Goal: Obtain resource: Obtain resource

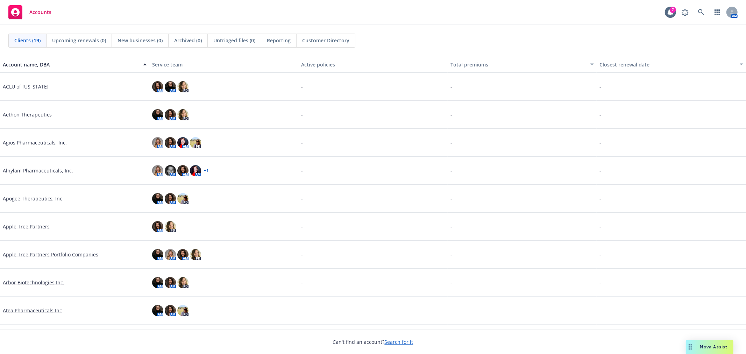
click at [692, 344] on div "Drag to move" at bounding box center [689, 347] width 9 height 14
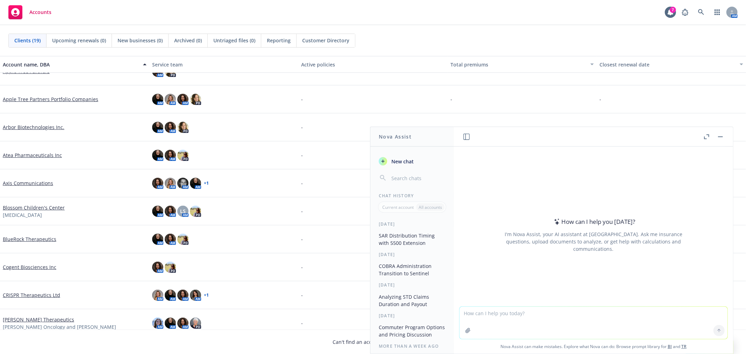
scroll to position [194, 0]
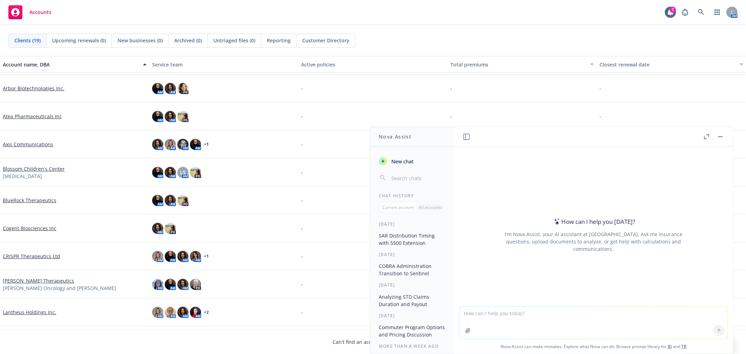
click at [25, 227] on link "Cogent Biosciences Inc" at bounding box center [29, 227] width 53 height 7
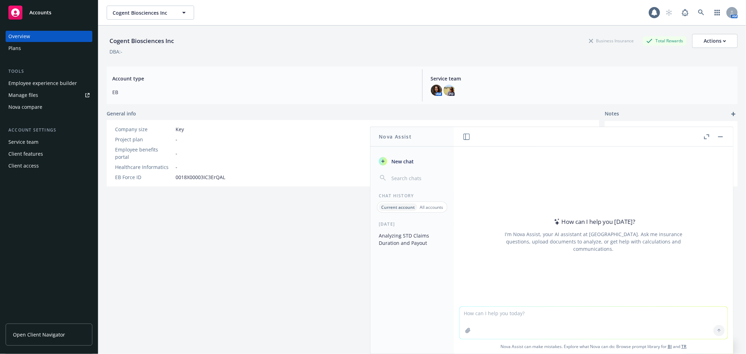
click at [502, 320] on textarea at bounding box center [593, 323] width 268 height 32
click at [691, 311] on textarea "working on a benefits at a glance overview for prospective employees at Cogent …" at bounding box center [593, 322] width 268 height 33
click at [718, 315] on textarea "working on a benefits at a glance overview for prospective employees at Cogent …" at bounding box center [593, 322] width 268 height 33
paste textarea "[URL][DOMAIN_NAME]"
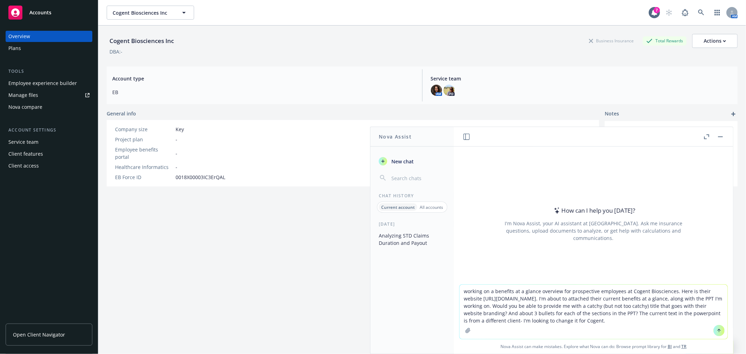
click at [465, 330] on icon "button" at bounding box center [468, 331] width 6 height 6
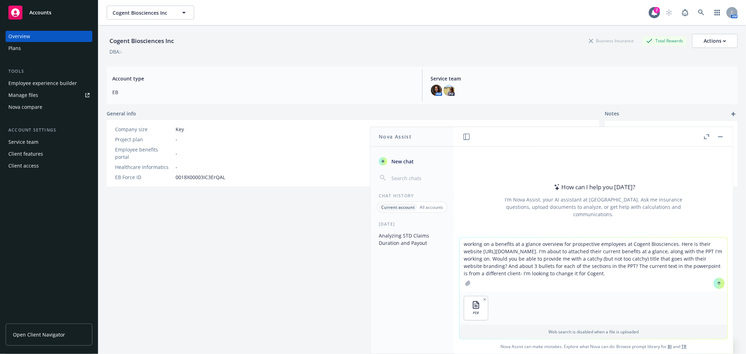
click at [690, 249] on textarea "working on a benefits at a glance overview for prospective employees at Cogent …" at bounding box center [593, 264] width 268 height 54
drag, startPoint x: 494, startPoint y: 257, endPoint x: 507, endPoint y: 266, distance: 16.3
click at [494, 257] on textarea "working on a benefits at a glance overview for prospective employees at Cogent …" at bounding box center [593, 264] width 268 height 54
click at [466, 281] on icon "button" at bounding box center [468, 283] width 6 height 6
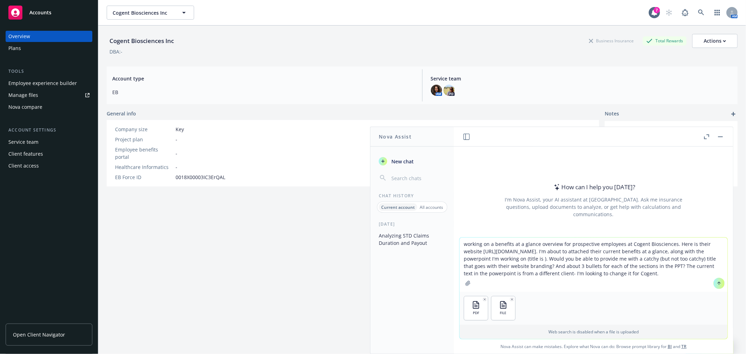
click at [511, 259] on textarea "working on a benefits at a glance overview for prospective employees at Cogent …" at bounding box center [593, 264] width 268 height 54
type textarea "working on a benefits at a glance overview for prospective employees at Cogent …"
click at [718, 288] on div at bounding box center [718, 283] width 17 height 17
click at [716, 286] on button at bounding box center [718, 283] width 11 height 11
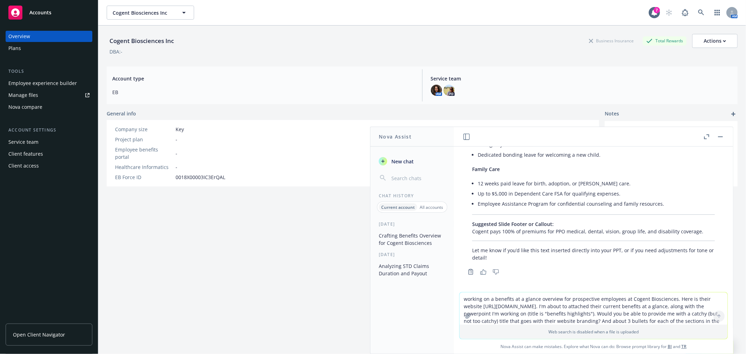
scroll to position [445, 0]
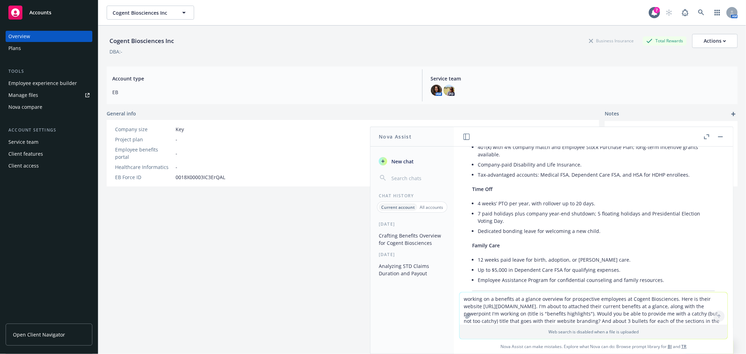
click at [498, 304] on textarea "working on a benefits at a glance overview for prospective employees at Cogent …" at bounding box center [593, 308] width 268 height 32
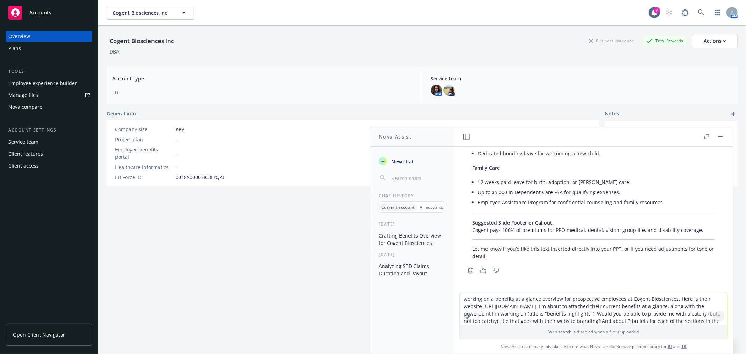
click at [487, 308] on textarea "working on a benefits at a glance overview for prospective employees at Cogent …" at bounding box center [593, 308] width 268 height 32
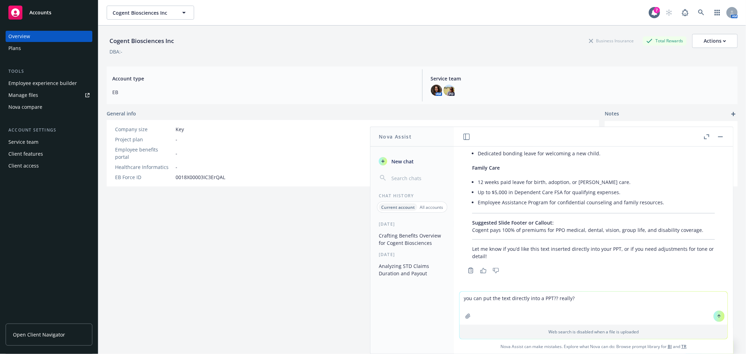
type textarea "you can put the text directly into a PPT?? really??"
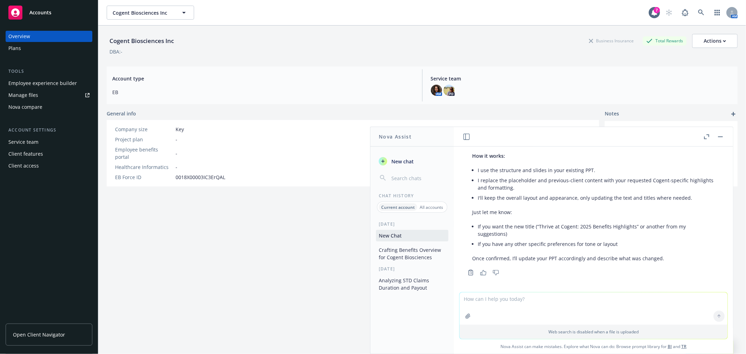
scroll to position [630, 0]
click at [494, 303] on textarea at bounding box center [593, 308] width 268 height 32
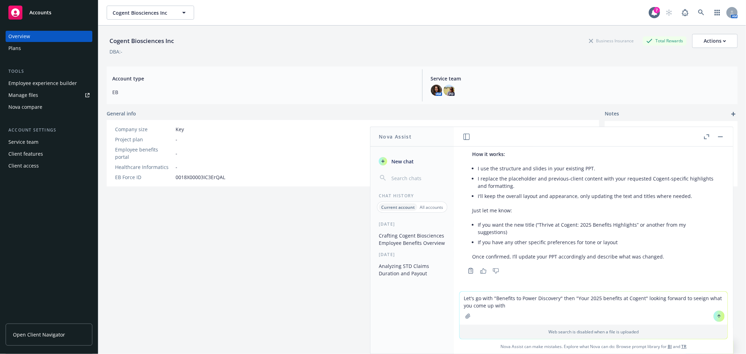
type textarea "Let's go with "Benefits to Power Discovery" then "Your 2025 benefits at Cogent"…"
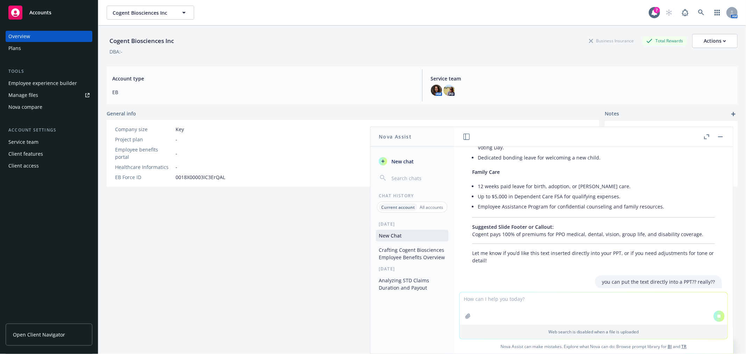
scroll to position [427, 0]
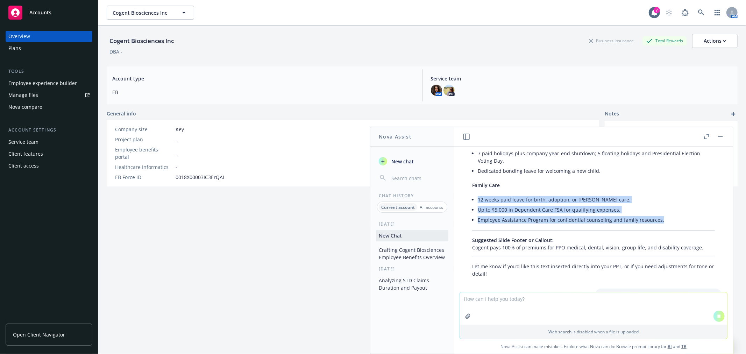
drag, startPoint x: 652, startPoint y: 220, endPoint x: 476, endPoint y: 201, distance: 177.1
click at [476, 201] on div "Here’s a set of recommendations and draft text based on Cogent Biosciences’ bra…" at bounding box center [593, 41] width 257 height 477
copy ul "12 weeks paid leave for birth, adoption, or [PERSON_NAME] care. Up to $5,000 in…"
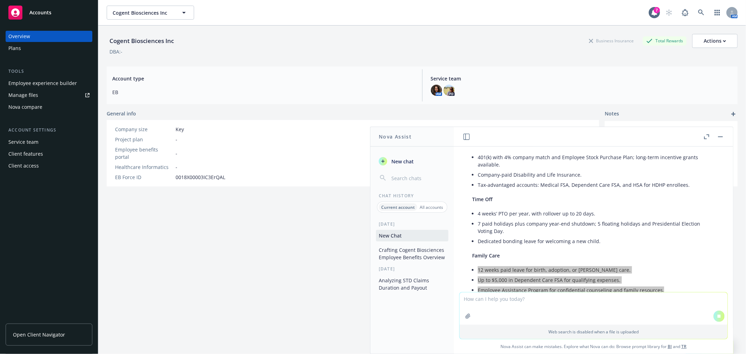
scroll to position [350, 0]
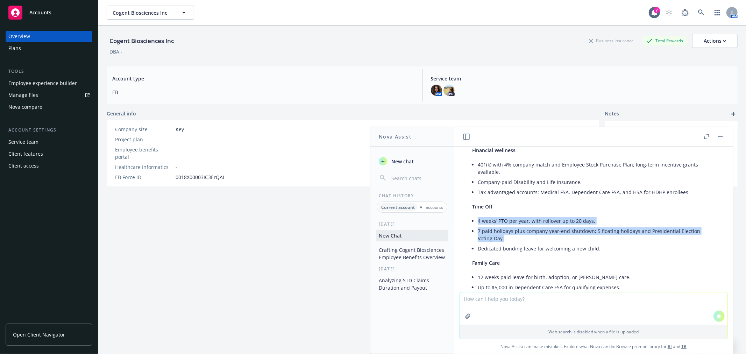
drag, startPoint x: 489, startPoint y: 234, endPoint x: 475, endPoint y: 221, distance: 19.5
click at [475, 221] on div "Here’s a set of recommendations and draft text based on Cogent Biosciences’ bra…" at bounding box center [593, 119] width 257 height 477
copy ul "4 weeks’ PTO per year, with rollover up to 20 days. 7 paid holidays plus compan…"
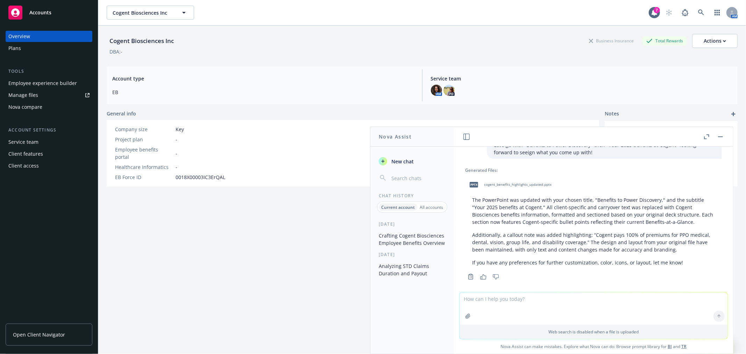
scroll to position [781, 0]
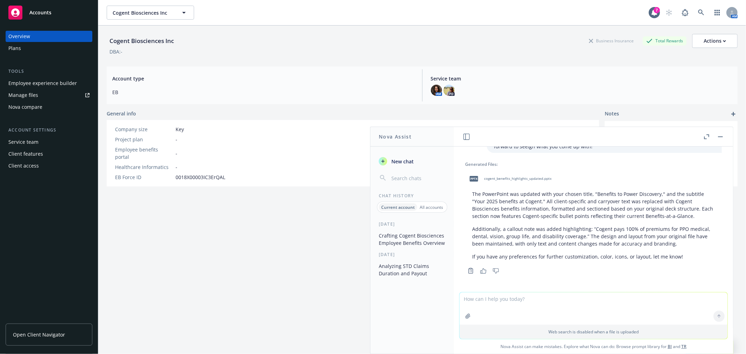
click at [529, 178] on span "cogent_benefits_highlights_updated.pptx" at bounding box center [517, 178] width 67 height 5
click at [491, 306] on textarea at bounding box center [593, 308] width 268 height 32
paste textarea "E16537"
type textarea "looks great! Are you able to make the little icons into hex code E16537? I trie…"
click at [553, 306] on textarea "looks great! Are you able to make the little icons into hex code E16537? I trie…" at bounding box center [593, 308] width 268 height 33
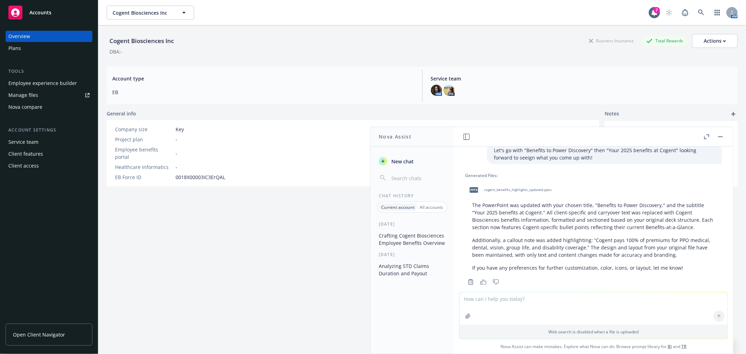
scroll to position [769, 0]
click at [522, 189] on span "cogent_benefits_highlights_updated.pptx" at bounding box center [517, 190] width 67 height 5
click at [525, 218] on p "The PowerPoint was updated with your chosen title, "Benefits to Power Discovery…" at bounding box center [593, 216] width 243 height 29
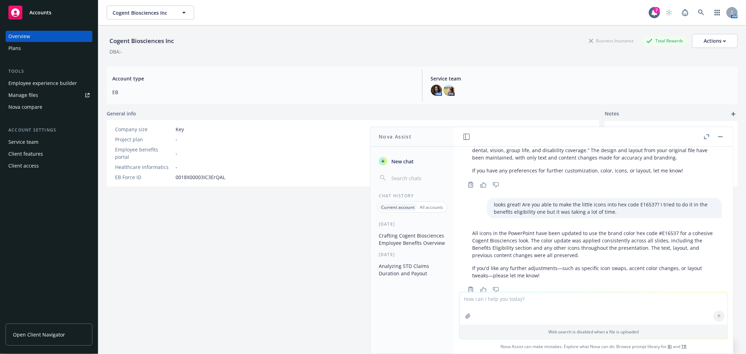
scroll to position [886, 0]
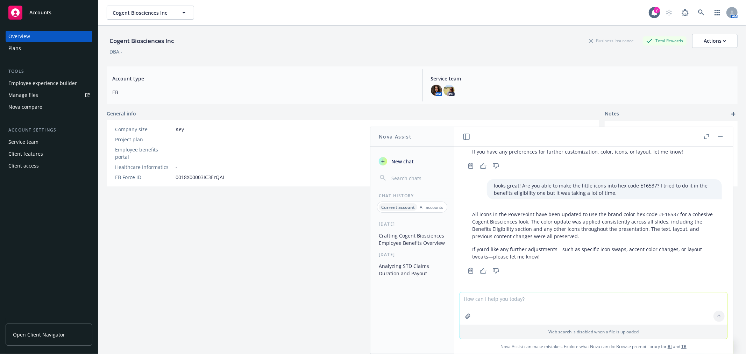
click at [539, 302] on textarea at bounding box center [593, 308] width 268 height 32
drag, startPoint x: 469, startPoint y: 297, endPoint x: 464, endPoint y: 297, distance: 5.2
click at [464, 297] on textarea "thta didn't work. the icons are in the master view. if it's easier, new icons w…" at bounding box center [593, 308] width 268 height 33
type textarea "that didn't work. the icons are in the master view. if it's easier, new icons w…"
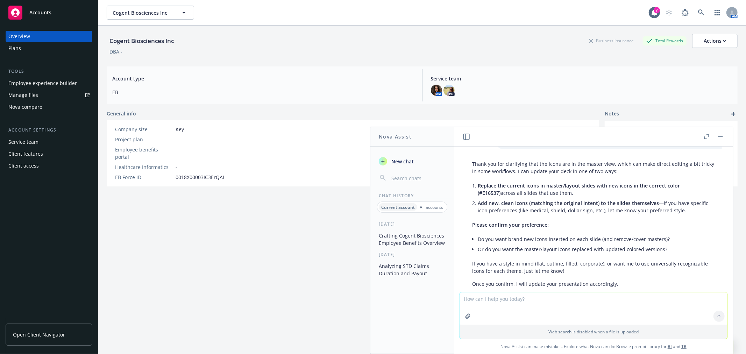
scroll to position [1022, 0]
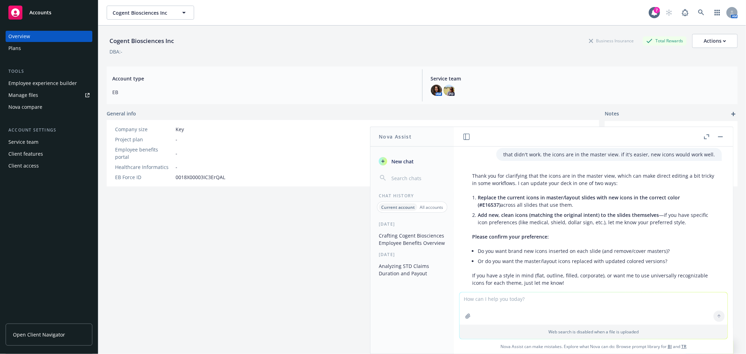
click at [519, 306] on textarea at bounding box center [593, 308] width 268 height 32
type textarea "whichever works better for you/."
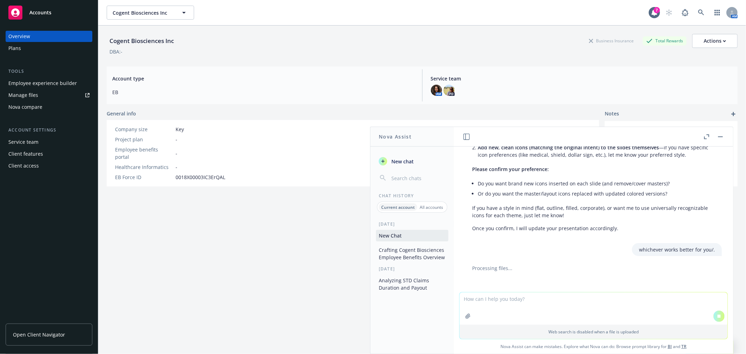
scroll to position [1043, 0]
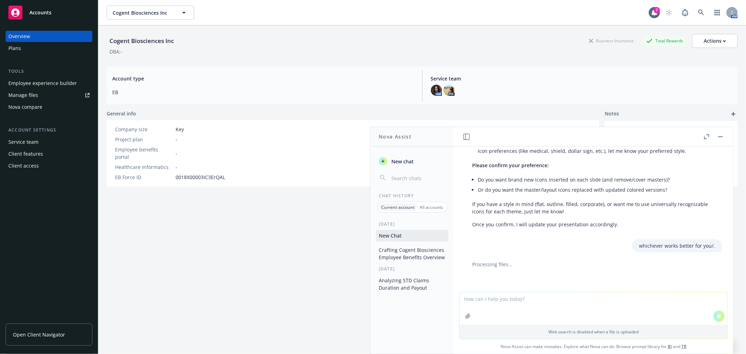
click at [496, 302] on textarea at bounding box center [593, 308] width 268 height 32
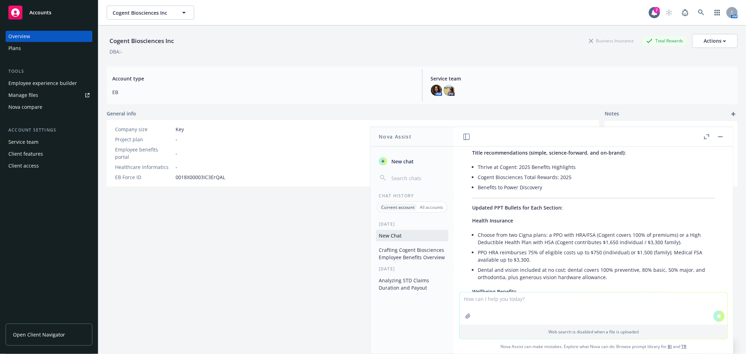
scroll to position [149, 0]
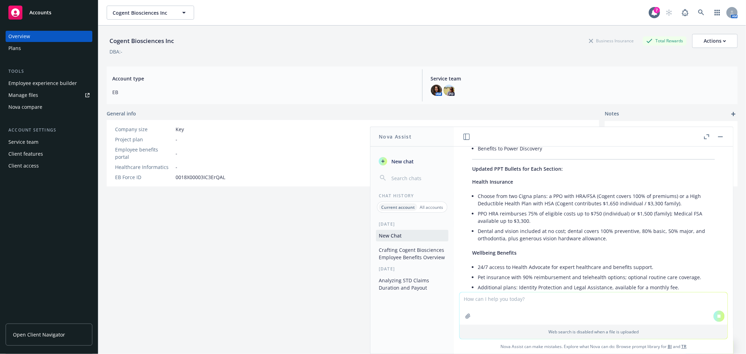
click at [508, 208] on li "PPO HRA reimburses 75% of eligible costs up to $750 (individual) or $1,500 (fam…" at bounding box center [595, 216] width 237 height 17
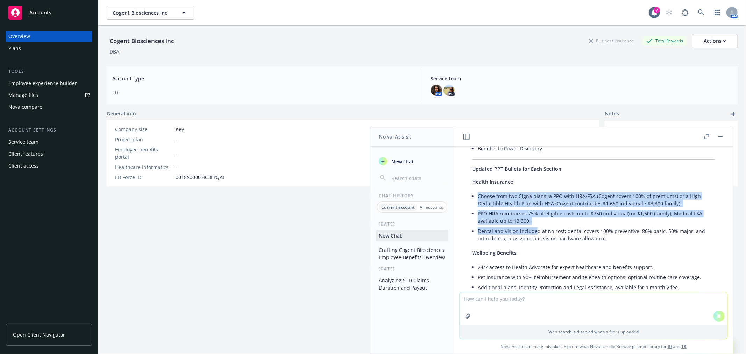
drag, startPoint x: 477, startPoint y: 197, endPoint x: 535, endPoint y: 228, distance: 65.7
click at [535, 228] on ul "Choose from two Cigna plans: a PPO with HRA/FSA (Cogent covers 100% of premiums…" at bounding box center [595, 217] width 237 height 52
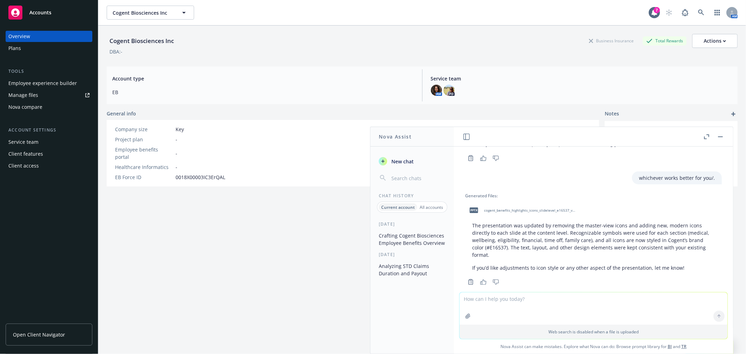
scroll to position [1184, 0]
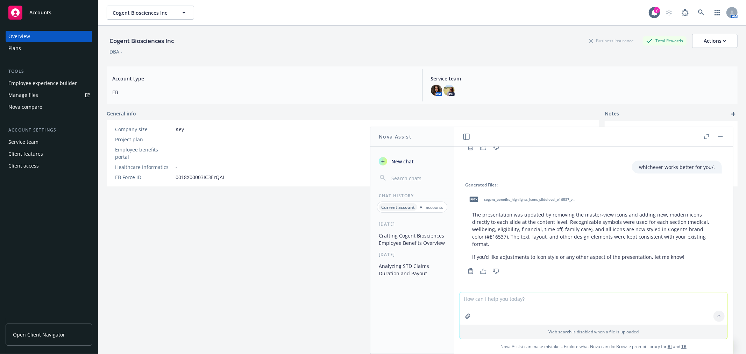
click at [532, 200] on span "cogent_benefits_highlights_icons_slidelevel_e16537_v3.pptx" at bounding box center [530, 199] width 92 height 5
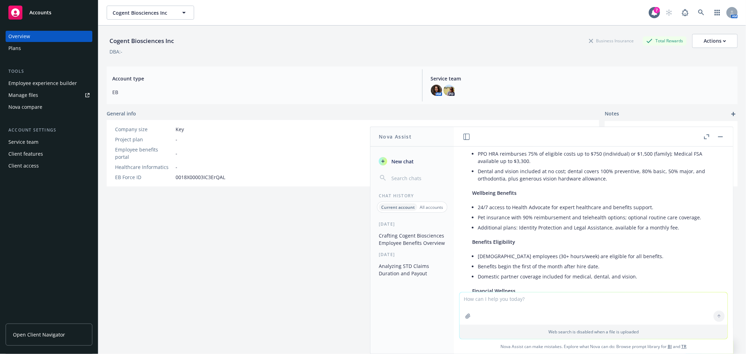
scroll to position [175, 0]
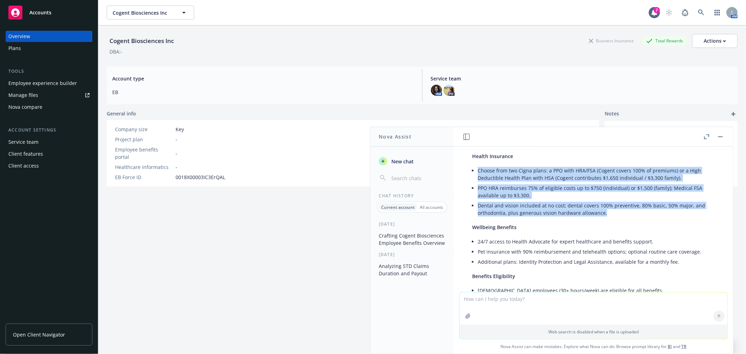
drag, startPoint x: 477, startPoint y: 171, endPoint x: 610, endPoint y: 214, distance: 139.6
click at [610, 214] on ul "Choose from two Cigna plans: a PPO with HRA/FSA (Cogent covers 100% of premiums…" at bounding box center [595, 191] width 237 height 52
copy ul "Choose from two Cigna plans: a PPO with HRA/FSA (Cogent covers 100% of premiums…"
click at [559, 228] on p "Wellbeing Benefits" at bounding box center [593, 226] width 243 height 7
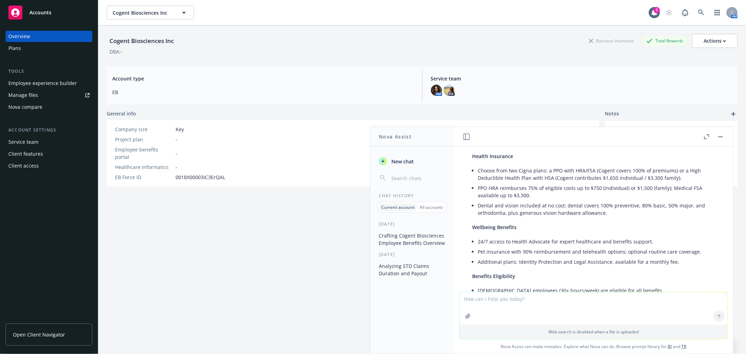
scroll to position [214, 0]
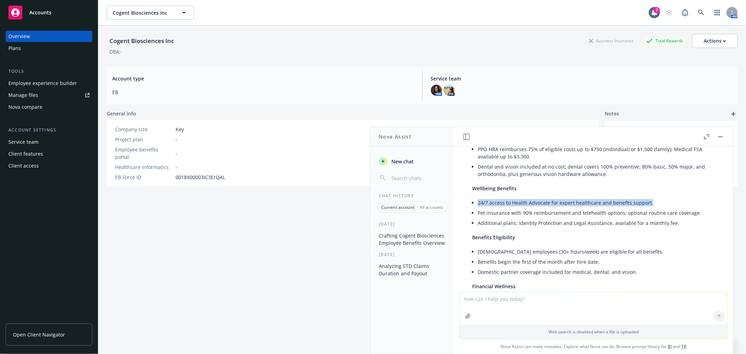
drag, startPoint x: 654, startPoint y: 201, endPoint x: 479, endPoint y: 202, distance: 174.8
click at [479, 202] on li "24/7 access to Health Advocate for expert healthcare and benefits support." at bounding box center [595, 203] width 237 height 10
copy li "24/7 access to Health Advocate for expert healthcare and benefits support."
click at [615, 222] on li "Additional plans: Identity Protection and Legal Assistance, available for a mon…" at bounding box center [595, 223] width 237 height 10
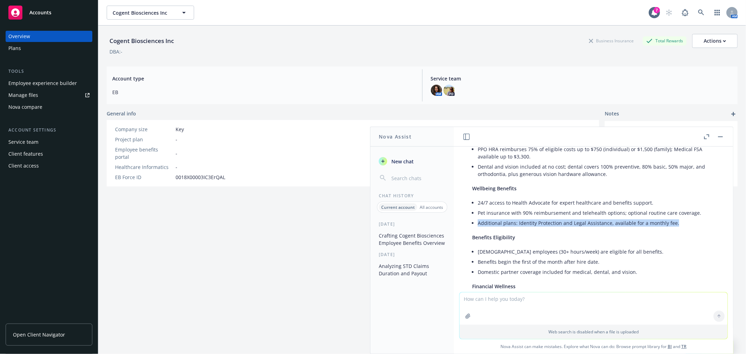
drag, startPoint x: 675, startPoint y: 222, endPoint x: 478, endPoint y: 221, distance: 196.5
click at [478, 221] on li "Additional plans: Identity Protection and Legal Assistance, available for a mon…" at bounding box center [595, 223] width 237 height 10
copy li "Additional plans: Identity Protection and Legal Assistance, available for a mon…"
click at [501, 218] on li "Additional plans: Identity Protection and Legal Assistance, available for a mon…" at bounding box center [595, 223] width 237 height 10
click at [551, 270] on li "Domestic partner coverage included for medical, dental, and vision." at bounding box center [595, 272] width 237 height 10
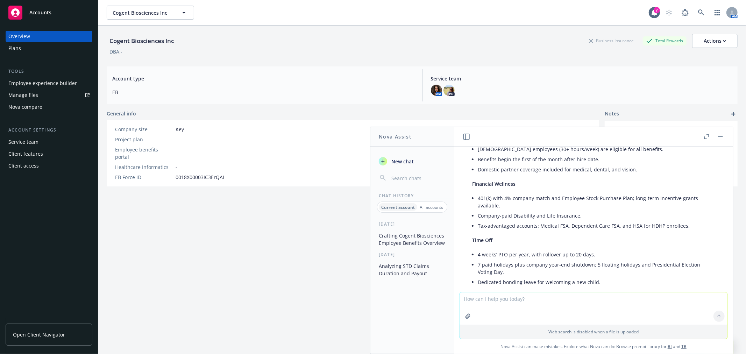
scroll to position [330, 0]
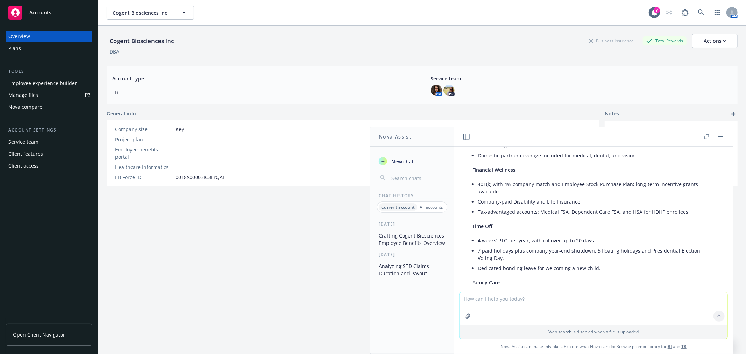
click at [716, 136] on button "button" at bounding box center [720, 136] width 8 height 8
